Goal: Use online tool/utility: Utilize a website feature to perform a specific function

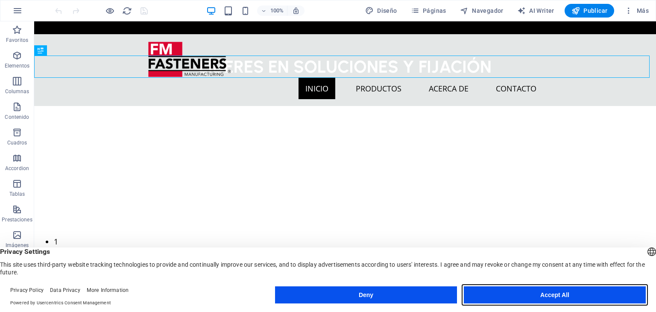
drag, startPoint x: 498, startPoint y: 293, endPoint x: 401, endPoint y: 234, distance: 113.1
click at [498, 293] on button "Accept All" at bounding box center [555, 294] width 182 height 17
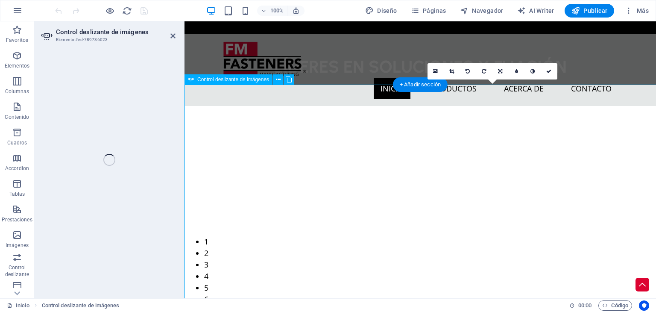
select select "px"
select select "ms"
select select "s"
select select "progressive"
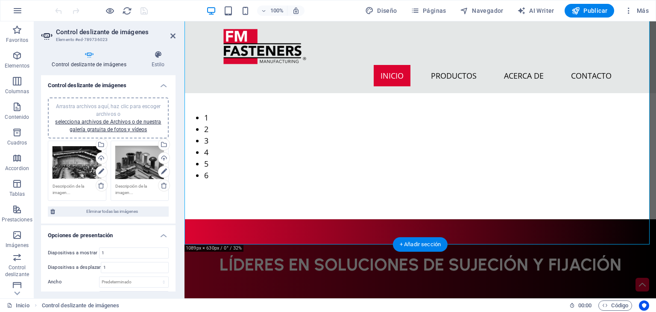
scroll to position [128, 0]
